Goal: Navigation & Orientation: Find specific page/section

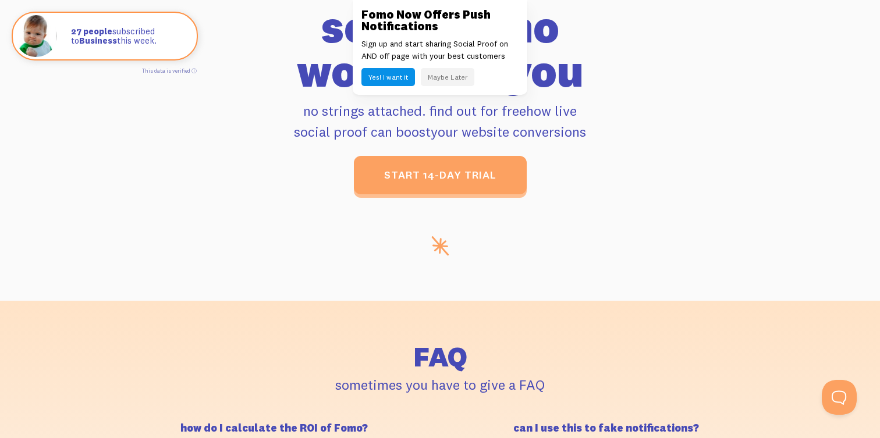
click at [451, 79] on button "Maybe Later" at bounding box center [448, 77] width 54 height 18
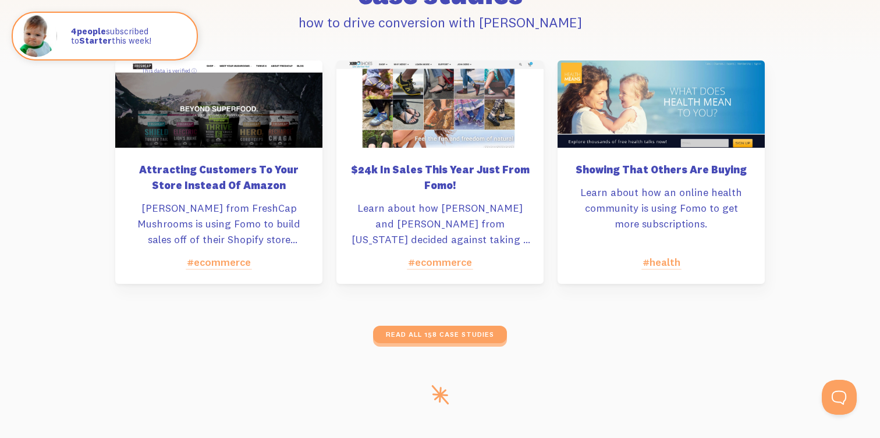
scroll to position [5582, 0]
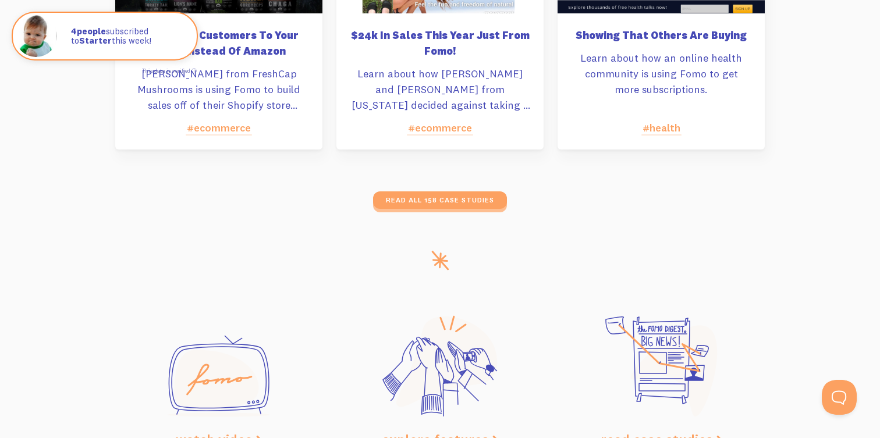
click at [436, 125] on link "#ecommerce" at bounding box center [440, 127] width 64 height 13
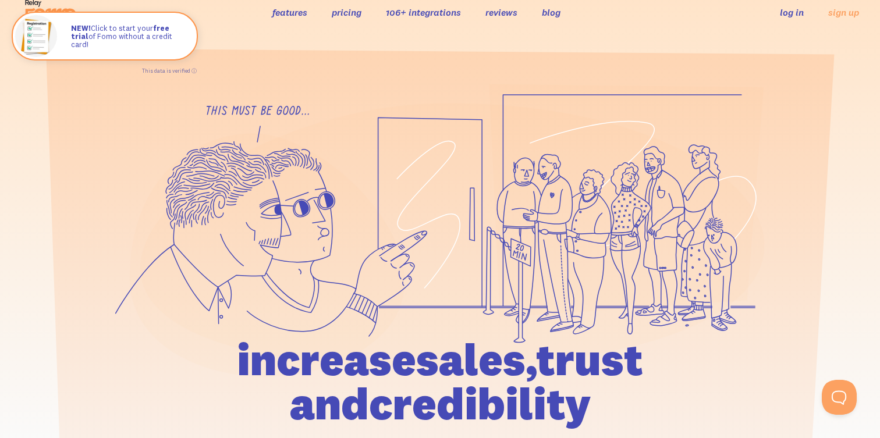
scroll to position [0, 0]
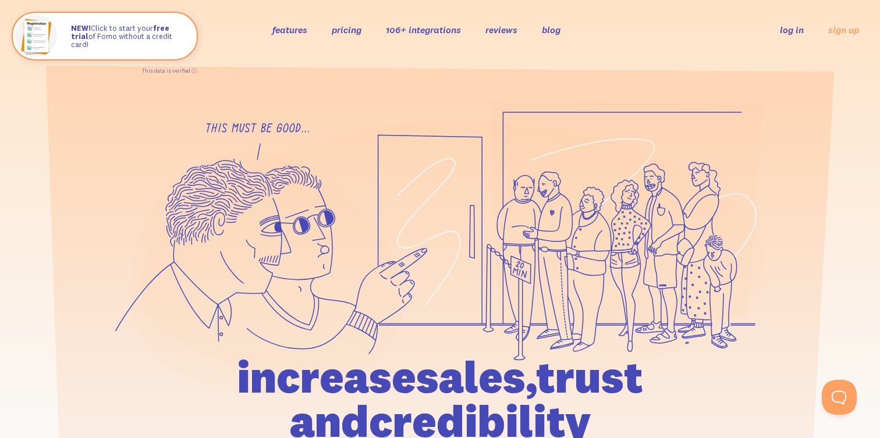
click at [450, 26] on link "106+ integrations" at bounding box center [423, 30] width 75 height 12
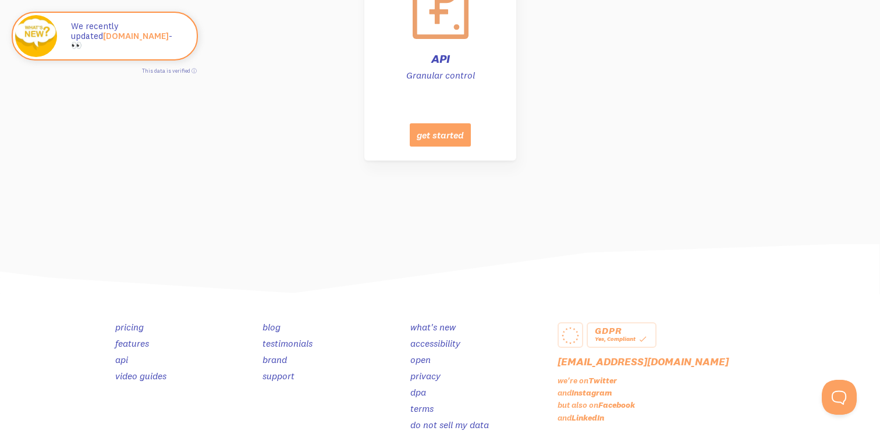
scroll to position [5539, 0]
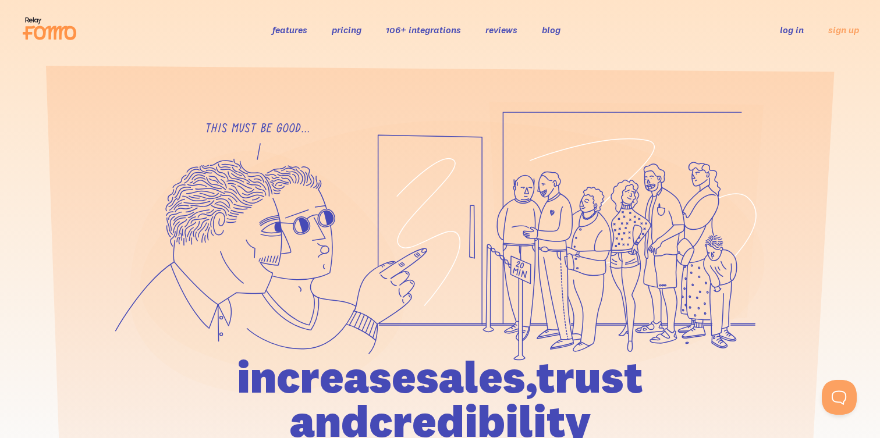
click at [549, 31] on link "blog" at bounding box center [551, 30] width 19 height 12
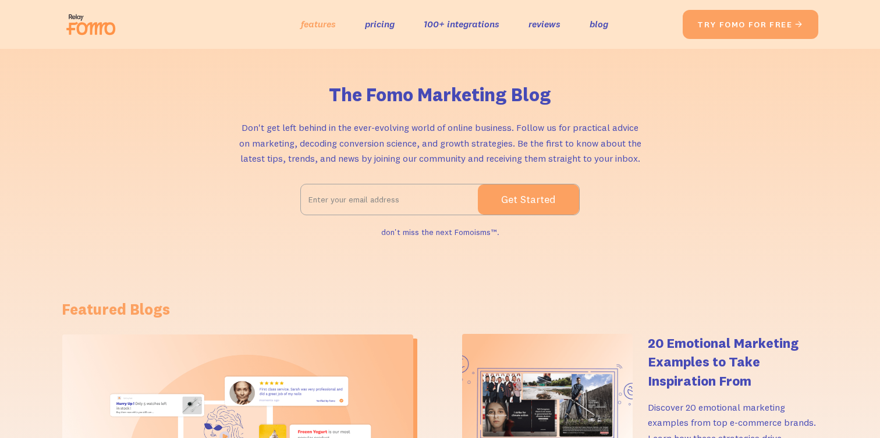
click at [315, 28] on link "features" at bounding box center [318, 24] width 35 height 17
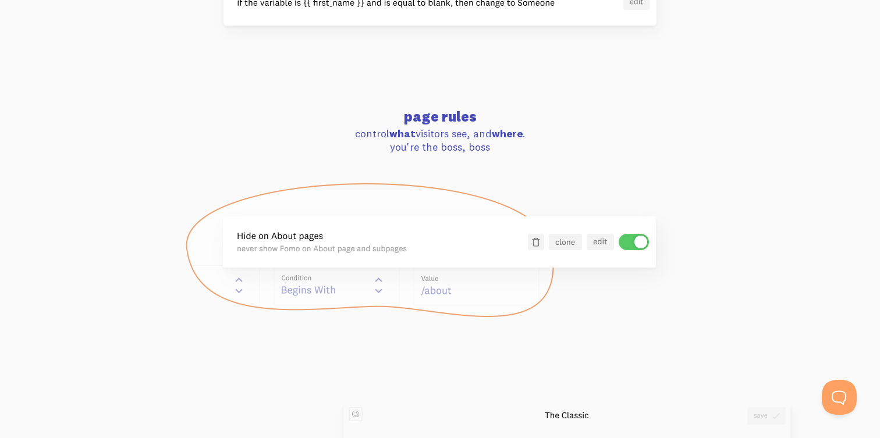
scroll to position [1096, 0]
